Goal: Check status: Check status

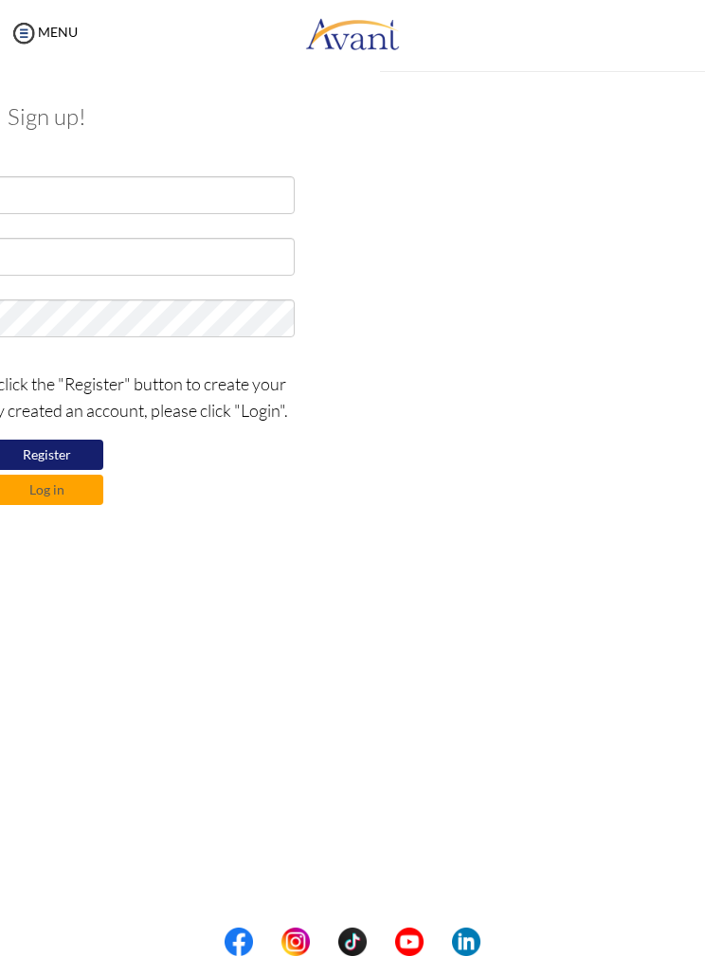
click at [499, 191] on div "My Status What is the next step? We would like you to watch the introductory vi…" at bounding box center [352, 544] width 705 height 956
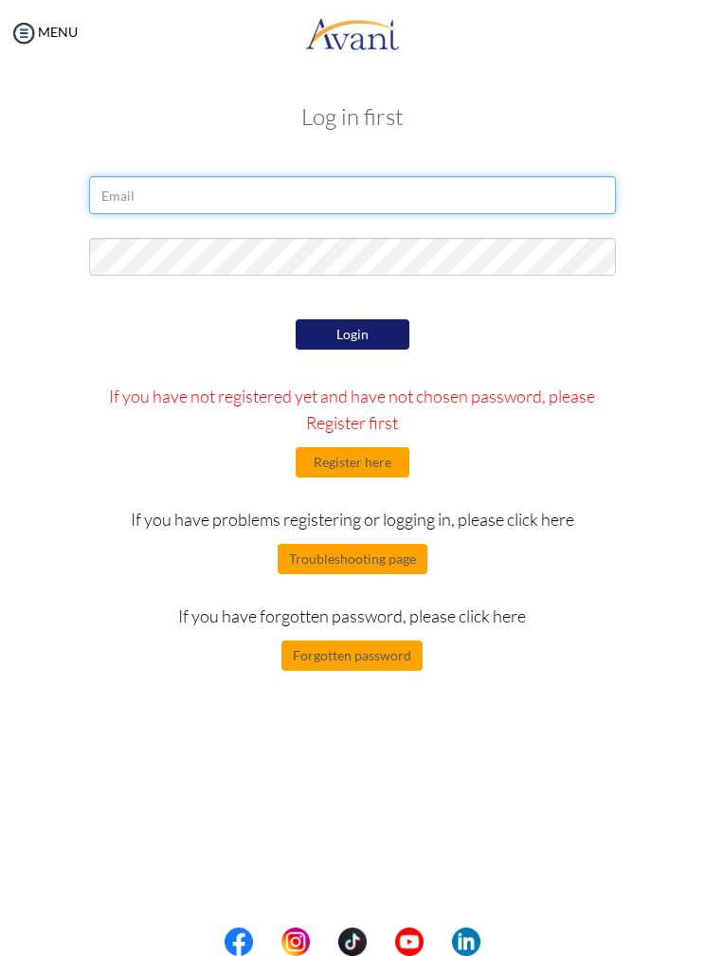
click at [364, 196] on input "email" at bounding box center [353, 195] width 528 height 38
type input "levinia.dominguiano@gmail.com"
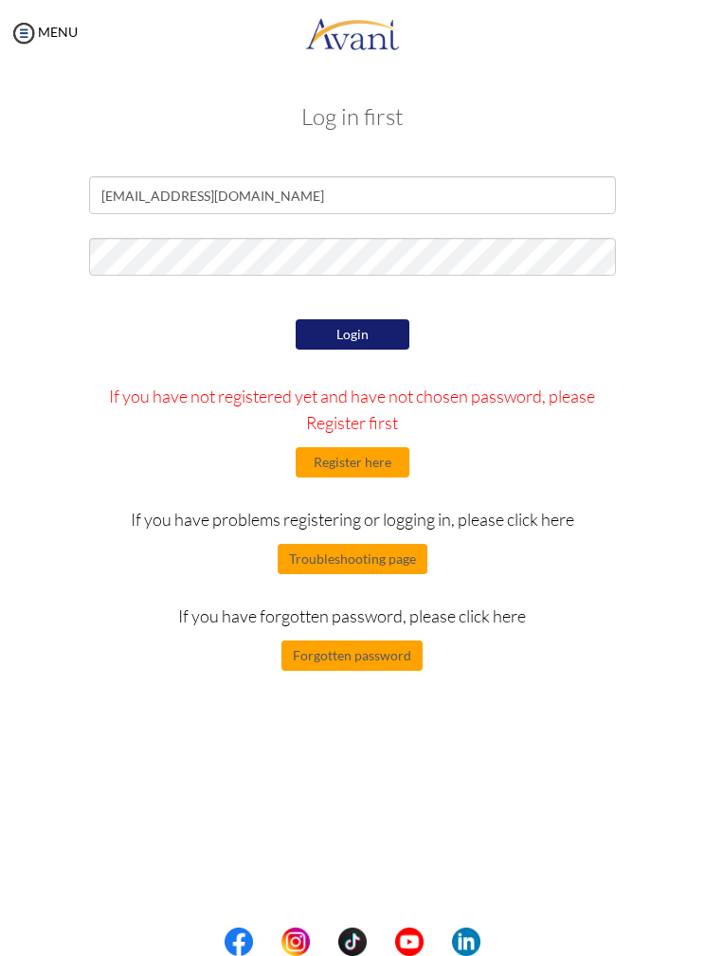
click at [374, 332] on button "Login" at bounding box center [353, 334] width 114 height 30
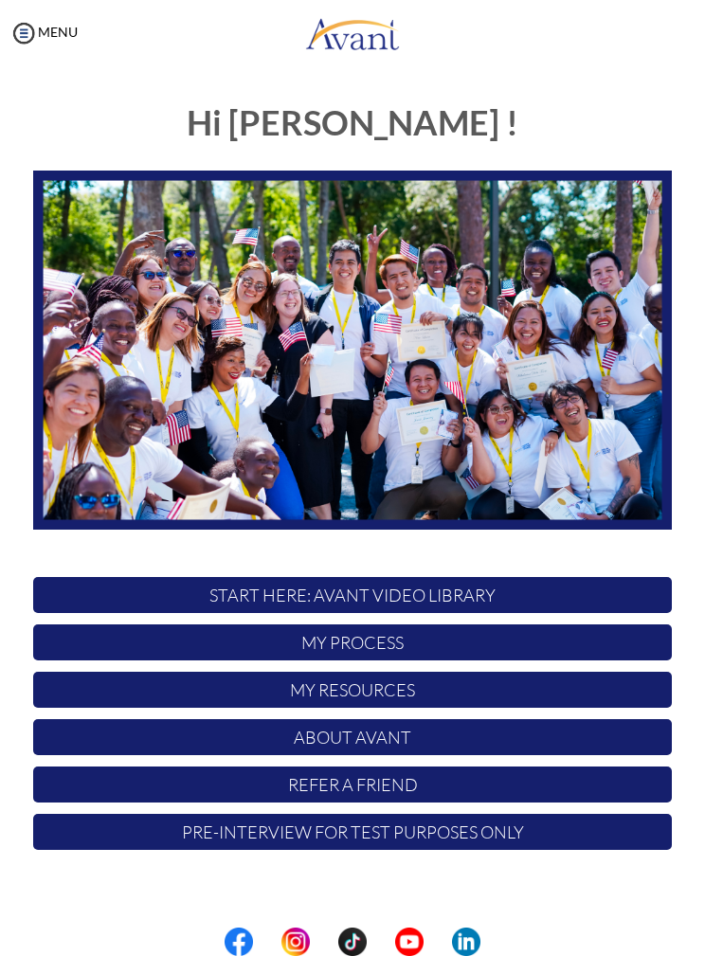
click at [490, 674] on p "My Resources" at bounding box center [352, 690] width 639 height 36
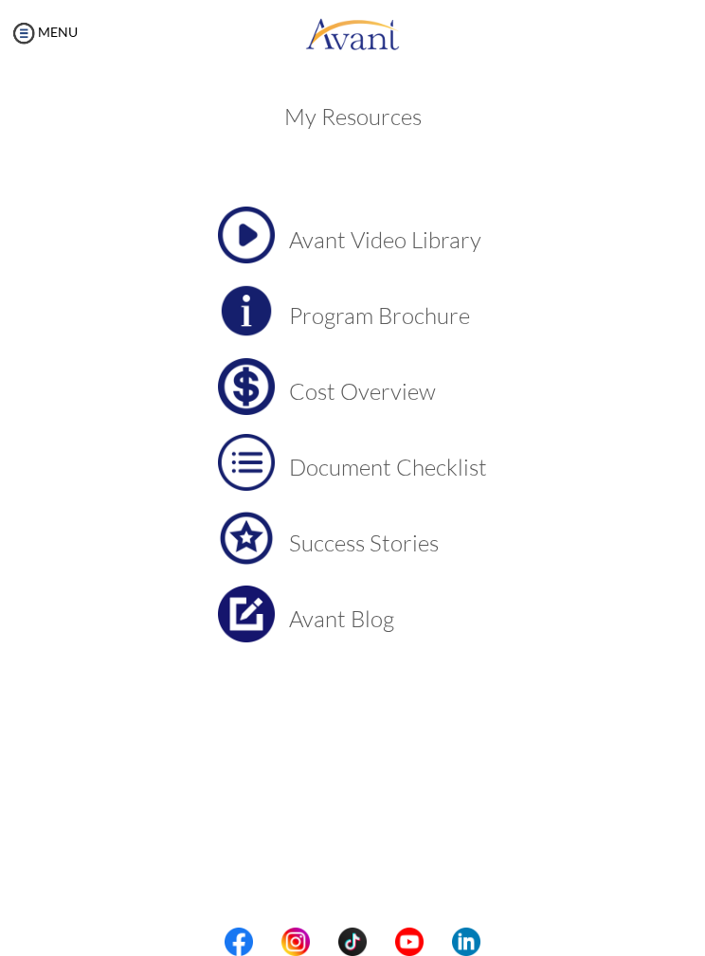
click at [37, 27] on img at bounding box center [23, 33] width 28 height 28
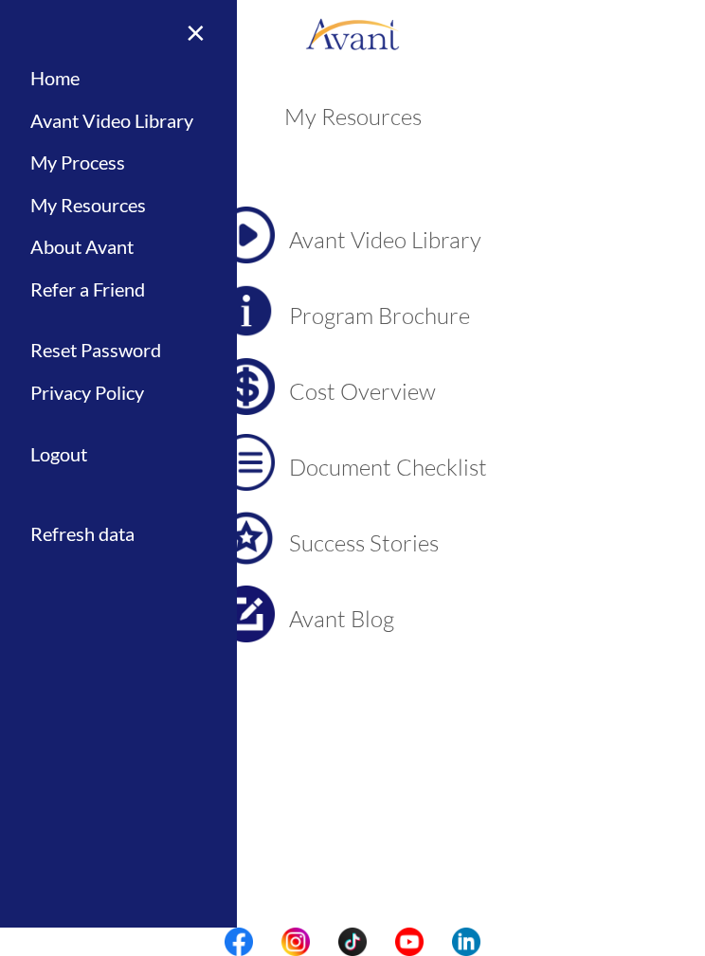
click at [128, 167] on link "My Process" at bounding box center [118, 162] width 237 height 43
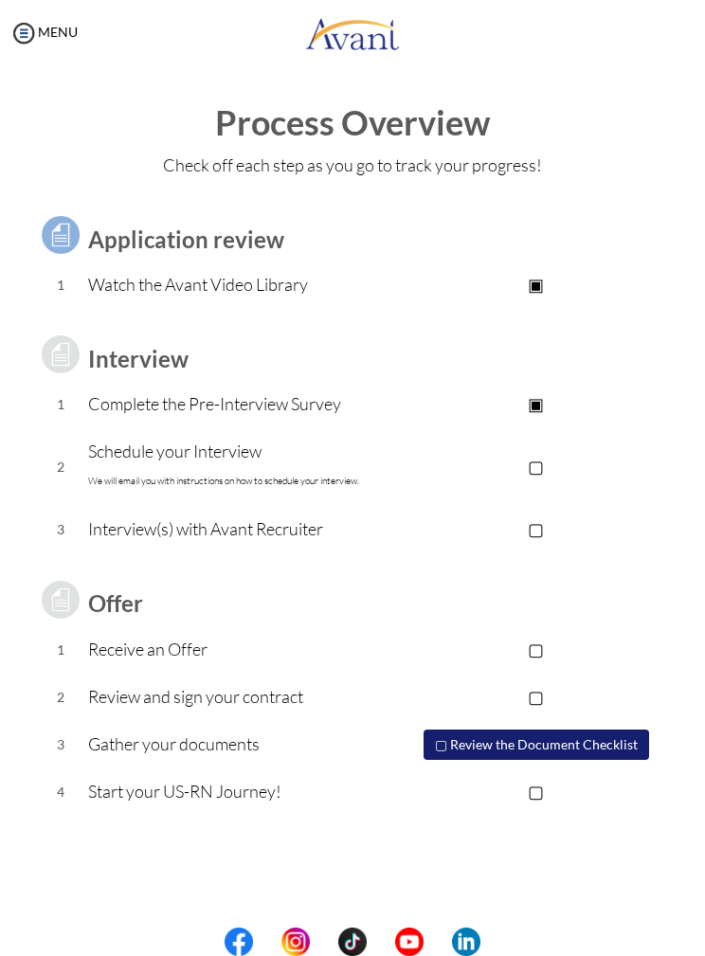
click at [151, 466] on p "Schedule your Interview We will email you with instructions on how to schedule …" at bounding box center [244, 466] width 313 height 57
click at [142, 462] on p "Schedule your Interview We will email you with instructions on how to schedule …" at bounding box center [244, 466] width 313 height 57
click at [546, 466] on p "▢" at bounding box center [536, 466] width 271 height 27
click at [489, 473] on p "▣" at bounding box center [536, 466] width 271 height 27
click at [546, 399] on p "▣" at bounding box center [536, 403] width 271 height 27
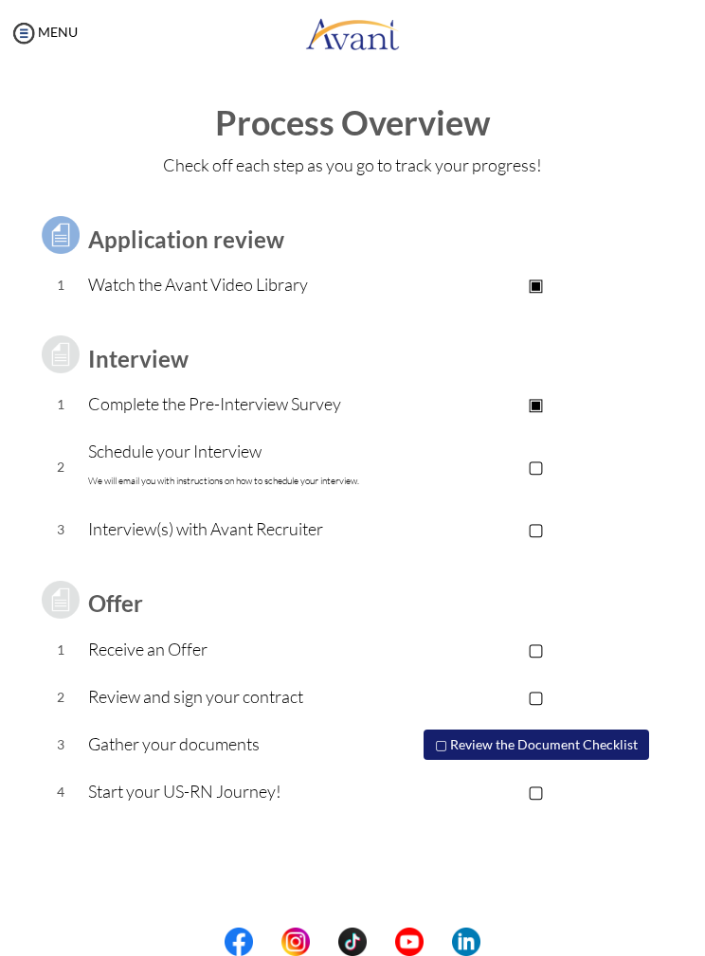
click at [138, 399] on p "Complete the Pre-Interview Survey" at bounding box center [244, 403] width 313 height 27
click at [541, 404] on p "▣" at bounding box center [536, 403] width 271 height 27
click at [533, 290] on p "▣" at bounding box center [536, 284] width 271 height 27
click at [536, 464] on p "▢" at bounding box center [536, 466] width 271 height 27
click at [552, 530] on p "▢" at bounding box center [536, 529] width 271 height 27
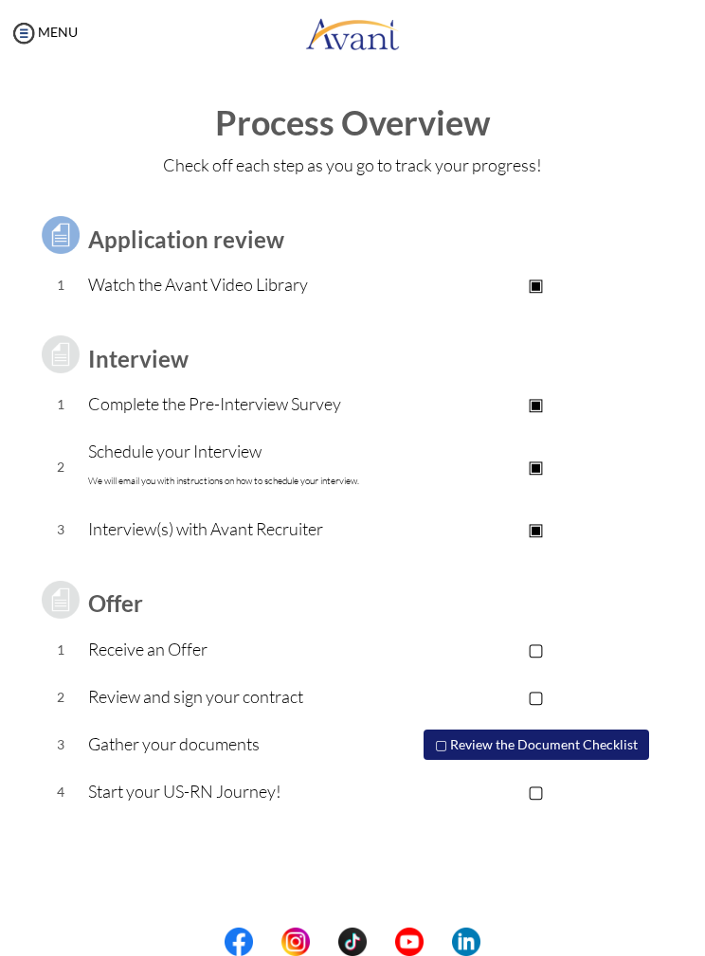
click at [650, 506] on td "▣" at bounding box center [536, 529] width 271 height 47
click at [546, 534] on p "▣" at bounding box center [536, 529] width 271 height 27
click at [531, 477] on p "▣" at bounding box center [536, 466] width 271 height 27
click at [135, 461] on p "Schedule your Interview We will email you with instructions on how to schedule …" at bounding box center [244, 466] width 313 height 57
click at [34, 33] on img at bounding box center [23, 33] width 28 height 28
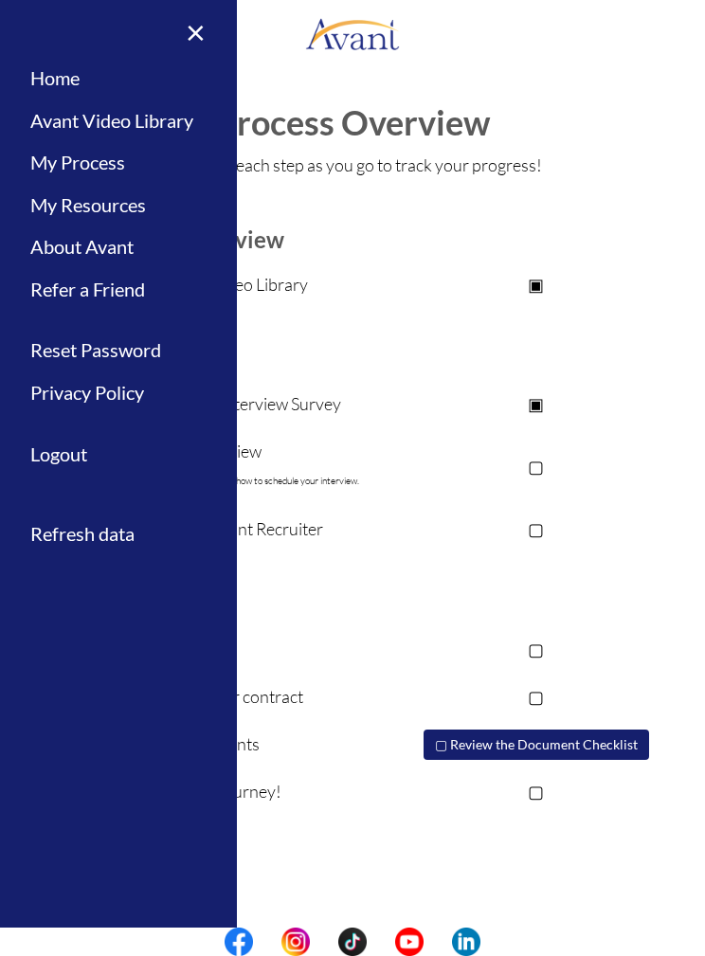
click at [77, 212] on link "My Resources" at bounding box center [118, 205] width 237 height 43
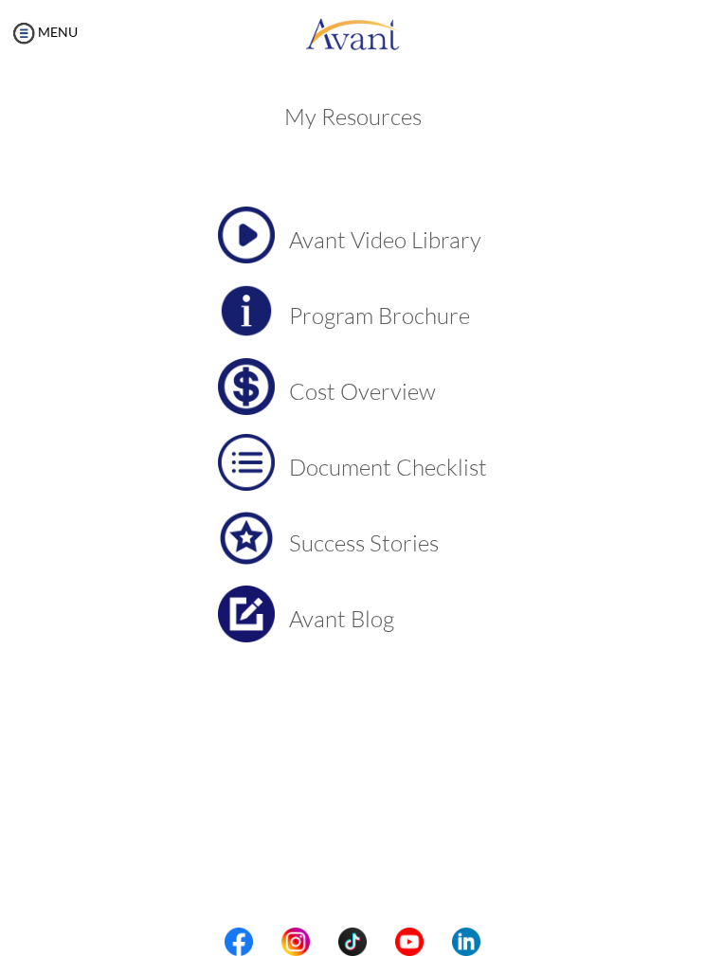
click at [318, 391] on h3 "Cost Overview" at bounding box center [388, 391] width 198 height 25
click at [311, 465] on h3 "Document Checklist" at bounding box center [388, 467] width 198 height 25
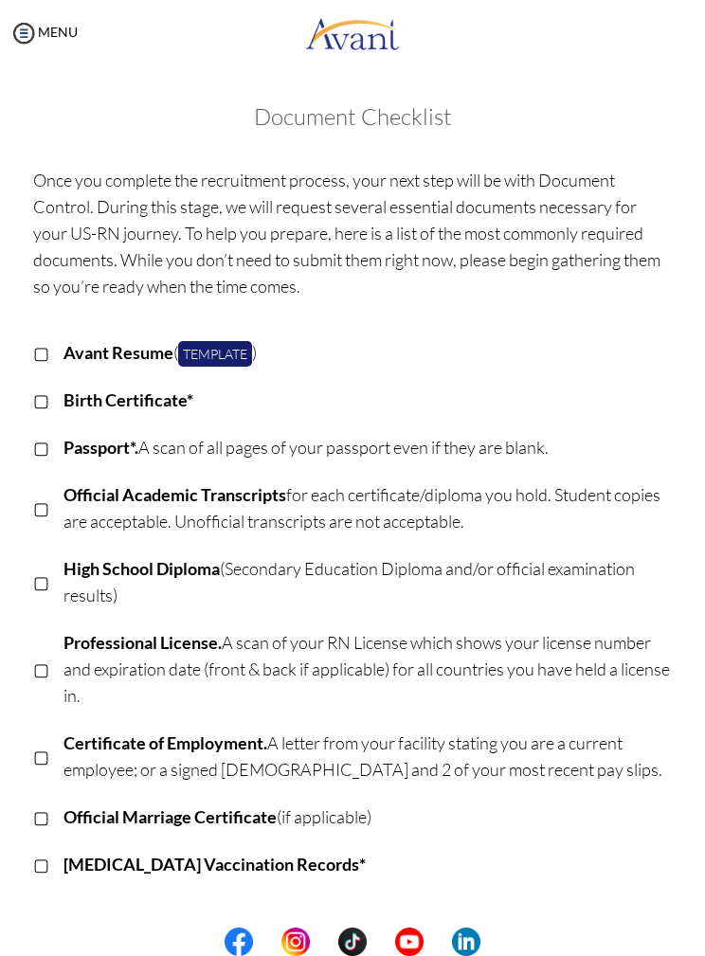
click at [90, 852] on p "[MEDICAL_DATA] Vaccination Records*" at bounding box center [368, 864] width 608 height 27
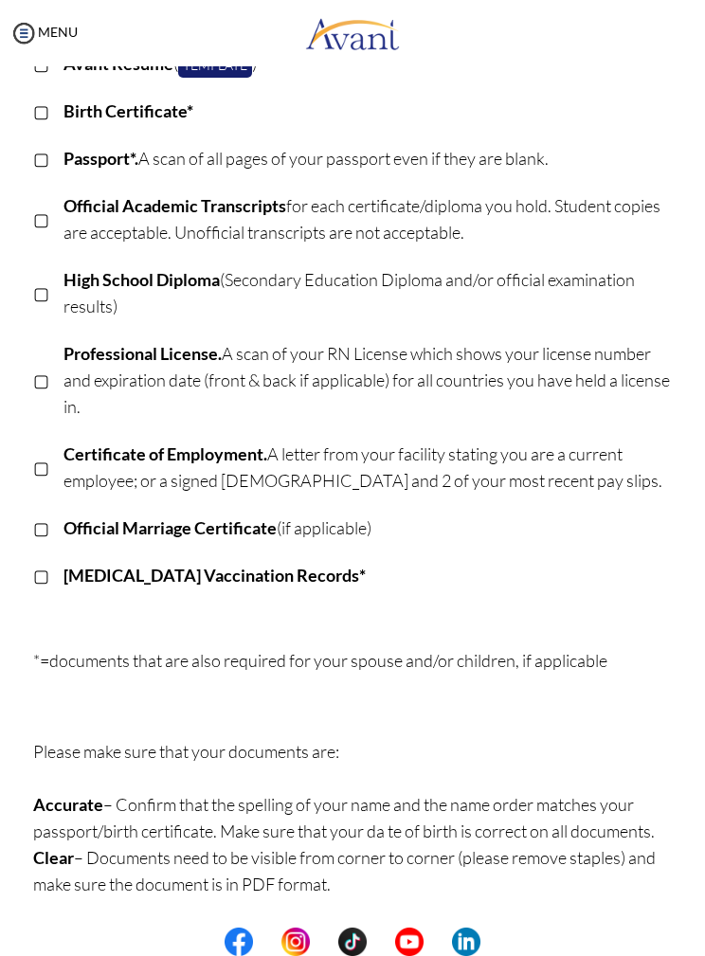
scroll to position [289, 0]
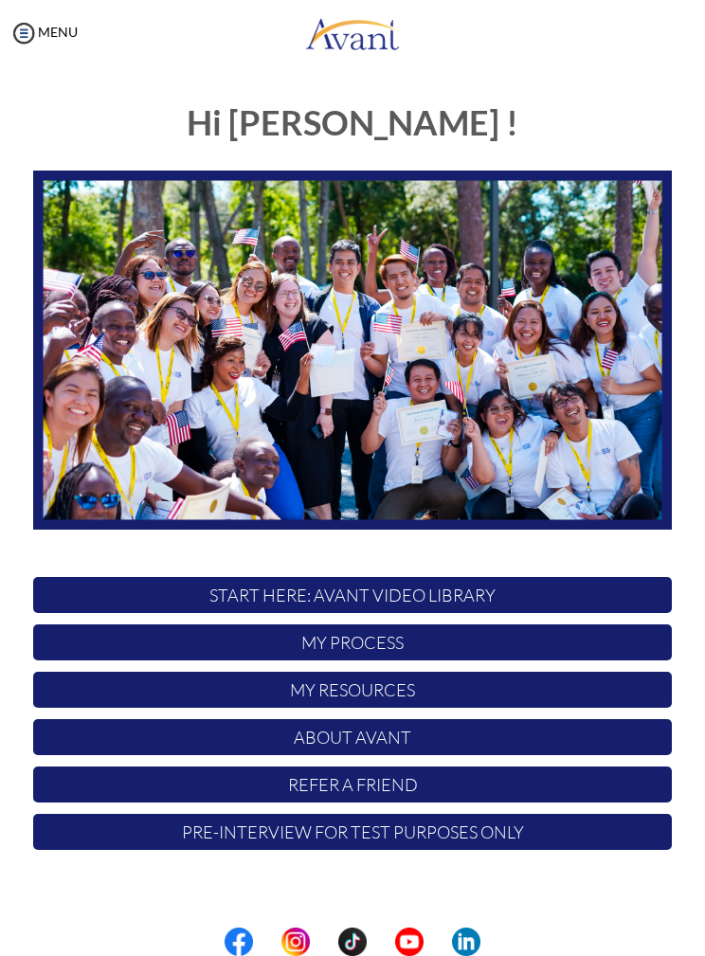
click at [19, 42] on img at bounding box center [23, 33] width 28 height 28
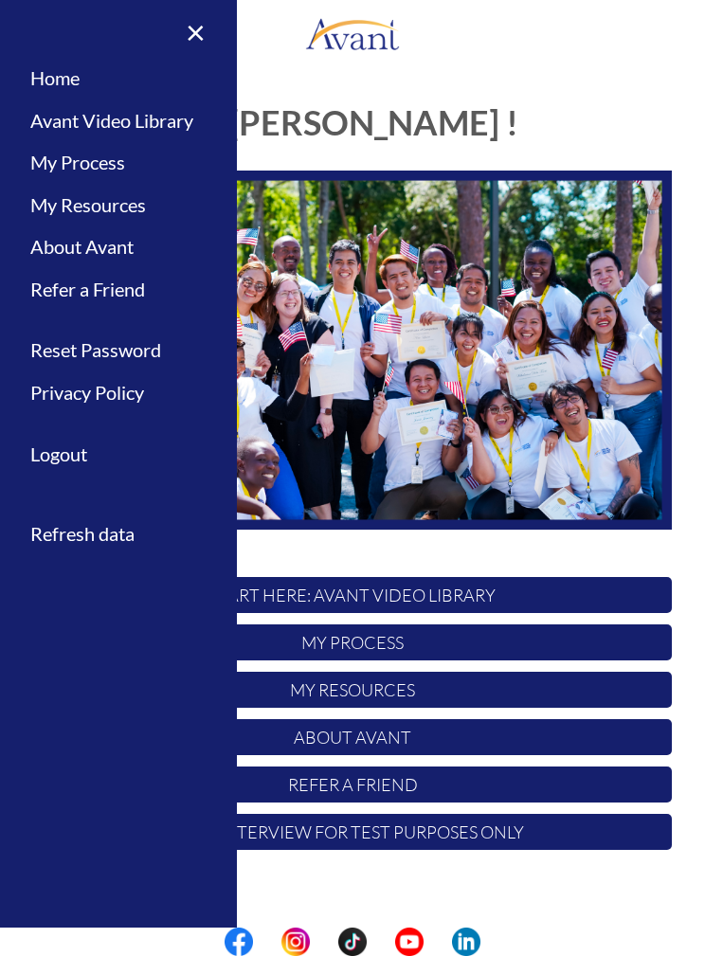
click at [142, 213] on link "My Resources" at bounding box center [118, 205] width 237 height 43
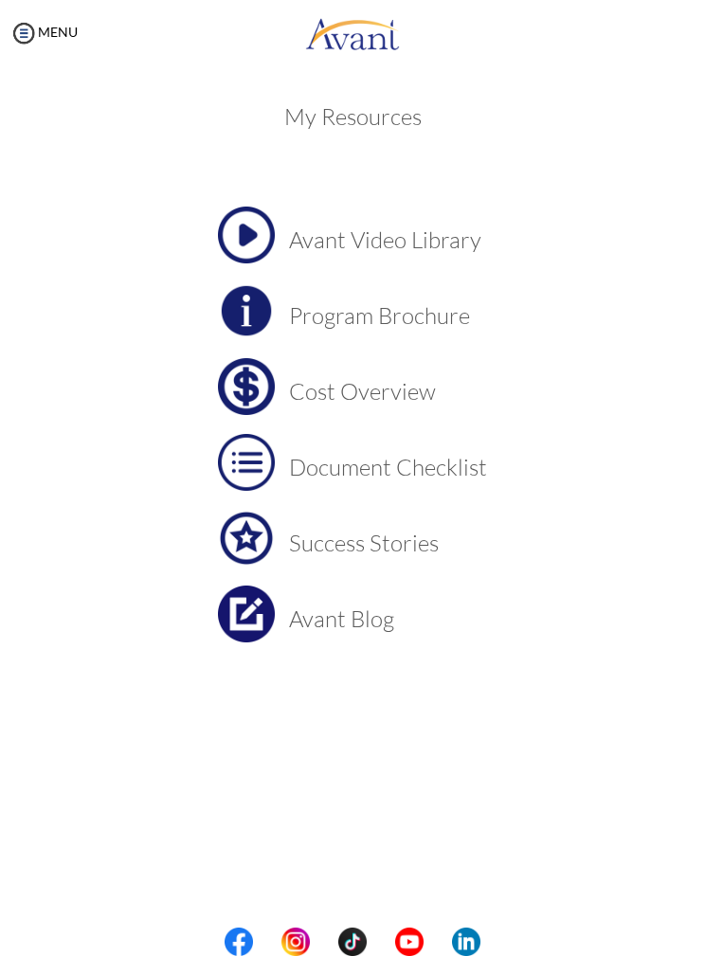
click at [349, 385] on h3 "Cost Overview" at bounding box center [388, 391] width 198 height 25
click at [381, 241] on h3 "Avant Video Library" at bounding box center [388, 239] width 198 height 25
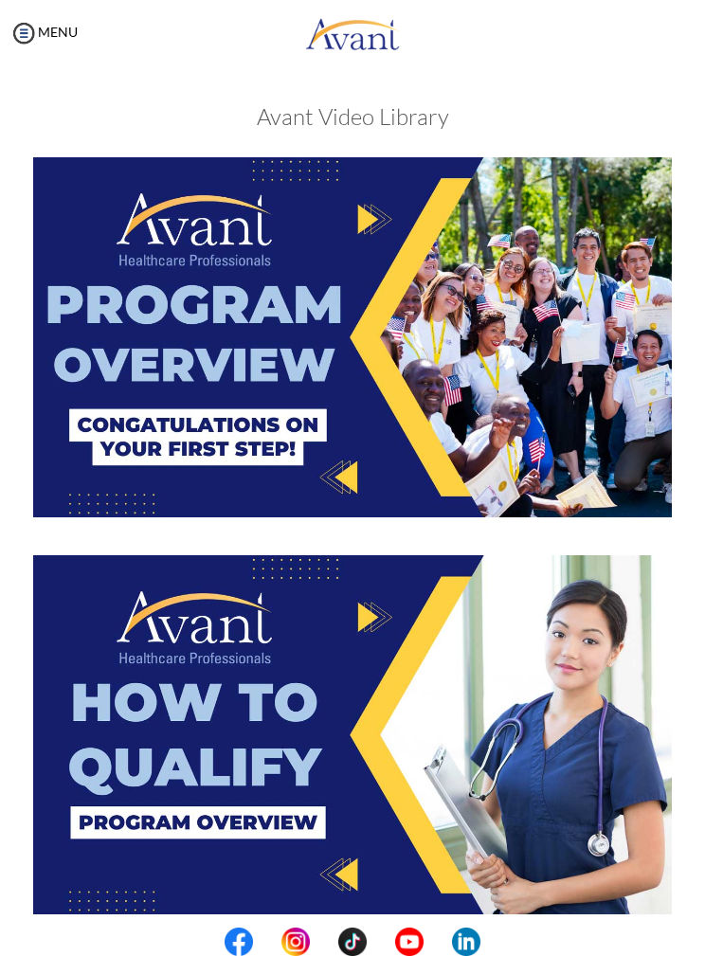
click at [440, 848] on img at bounding box center [352, 734] width 639 height 359
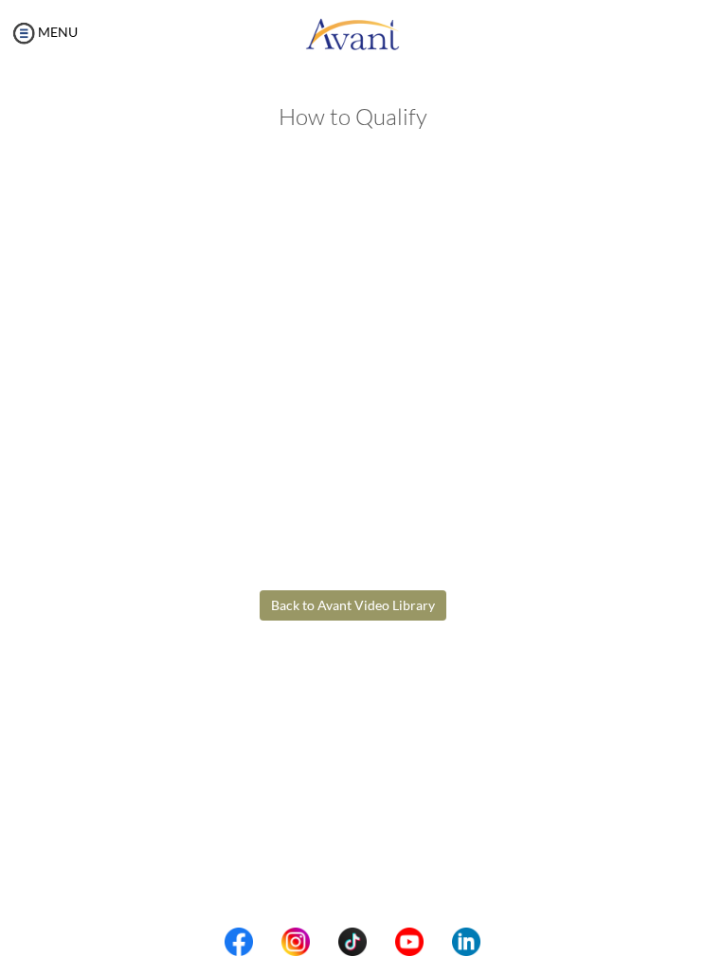
click at [622, 884] on div "My Status What is the next step? We would like you to watch the introductory vi…" at bounding box center [352, 544] width 705 height 956
click at [626, 914] on div "My Status What is the next step? We would like you to watch the introductory vi…" at bounding box center [352, 544] width 705 height 956
